Goal: Task Accomplishment & Management: Manage account settings

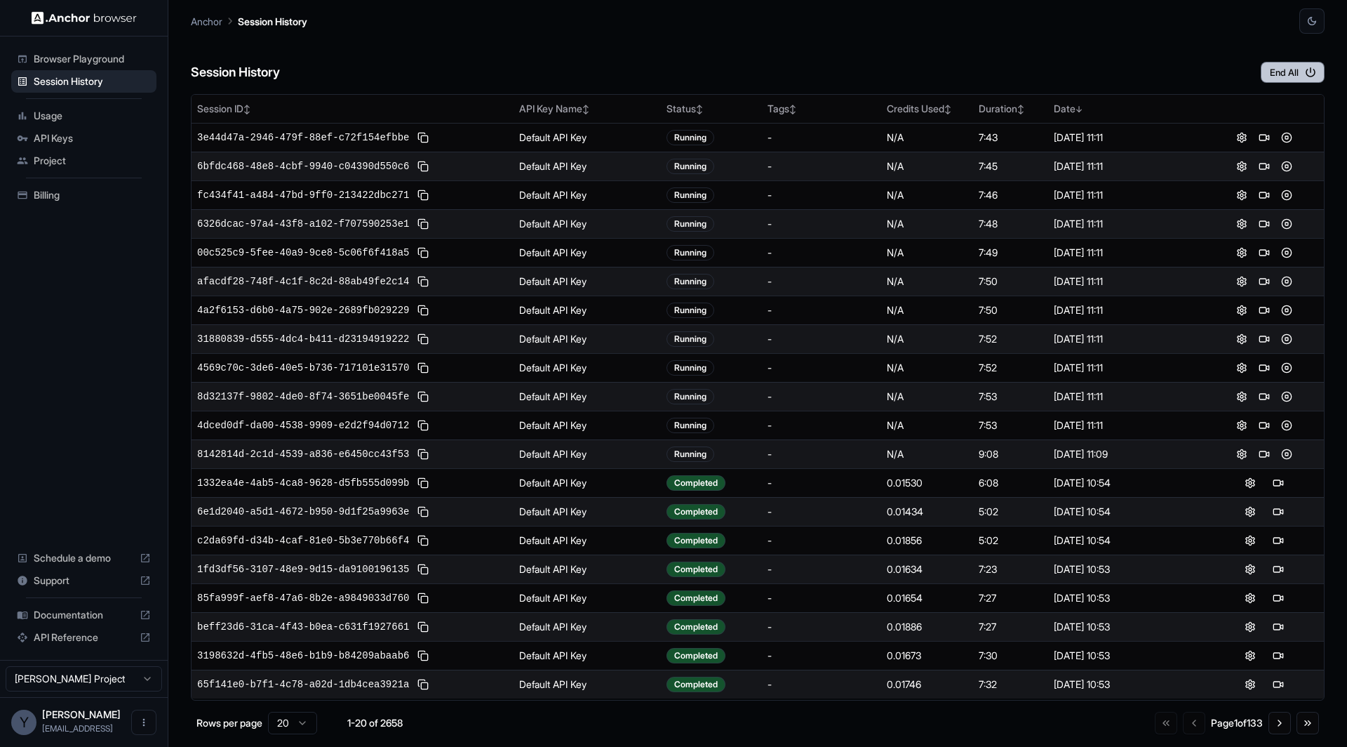
click at [1299, 73] on button "End All" at bounding box center [1293, 72] width 64 height 21
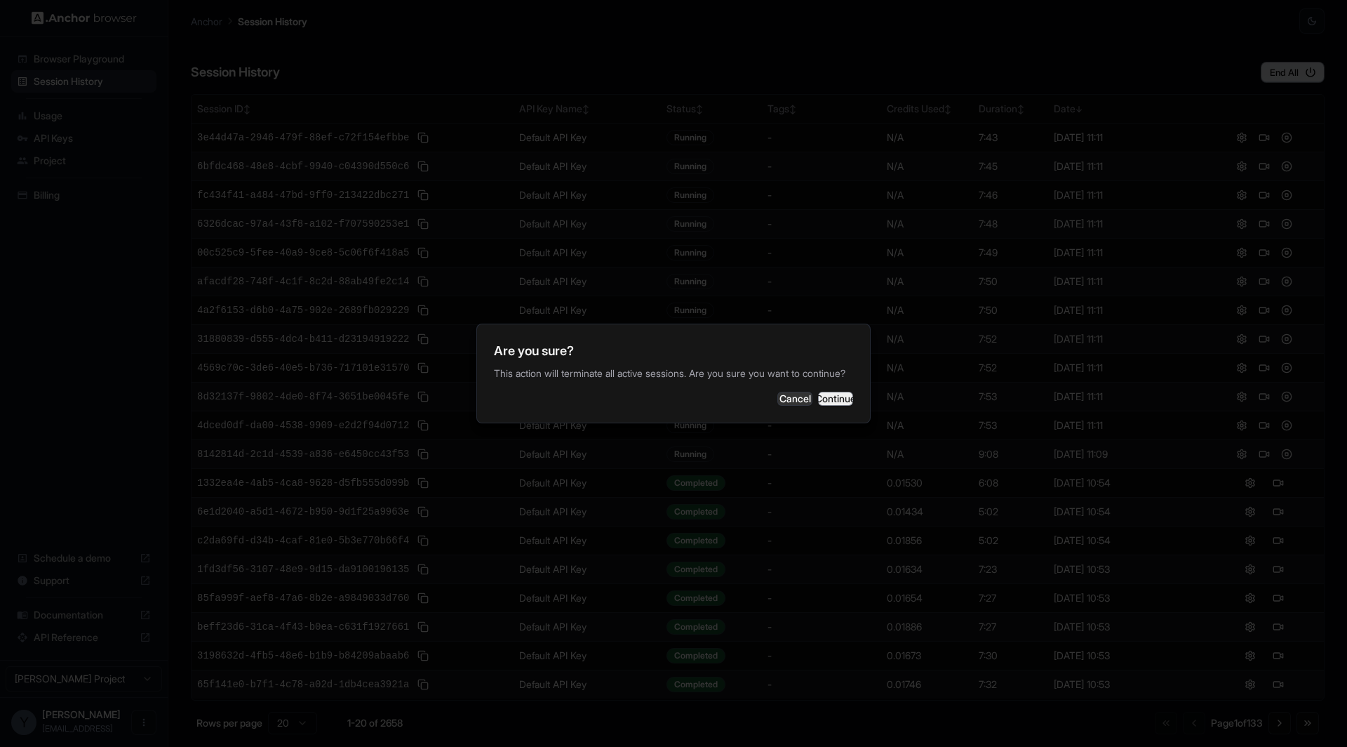
click at [839, 404] on button "Continue" at bounding box center [835, 399] width 35 height 14
